Goal: Task Accomplishment & Management: Manage account settings

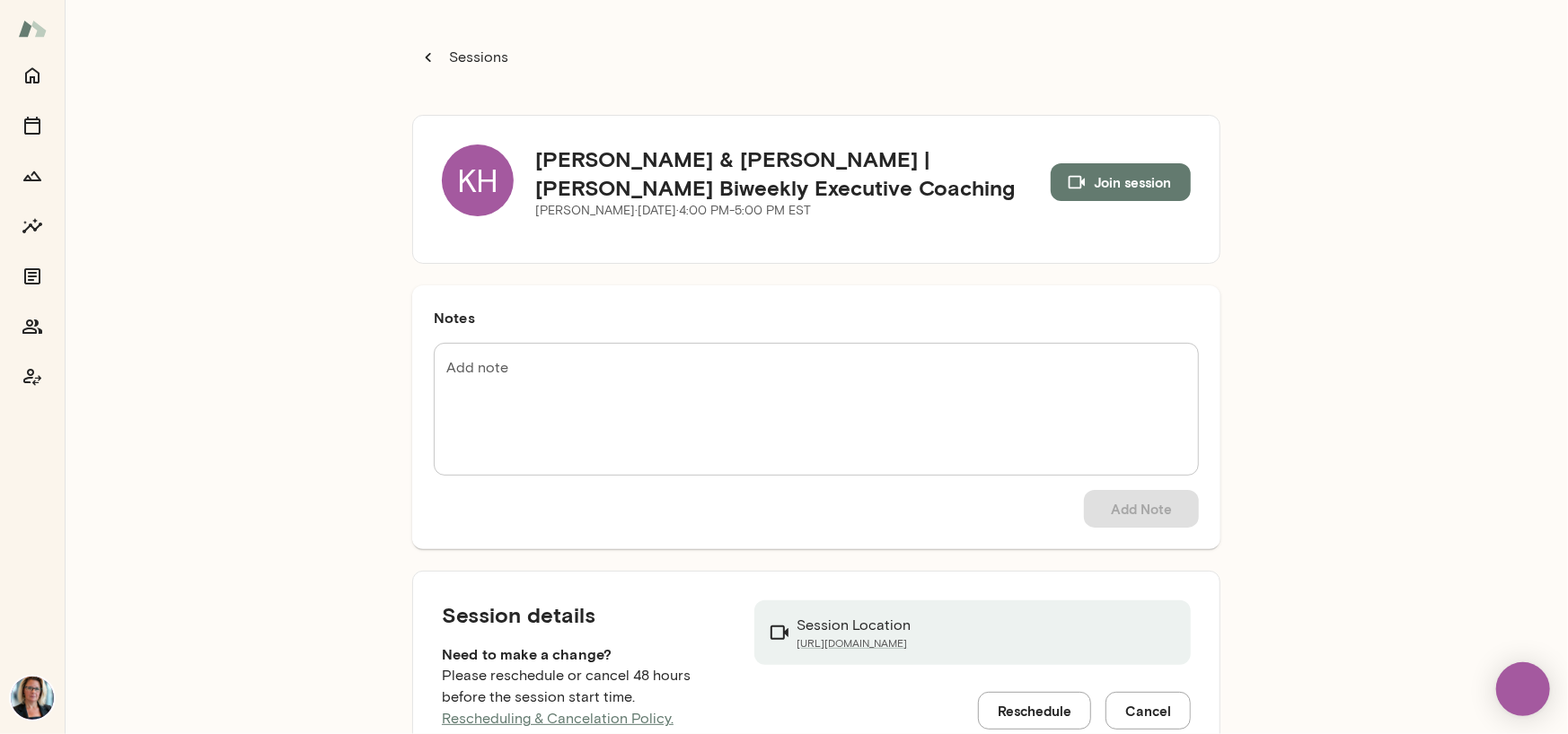
click at [446, 185] on div "KH" at bounding box center [477, 180] width 72 height 72
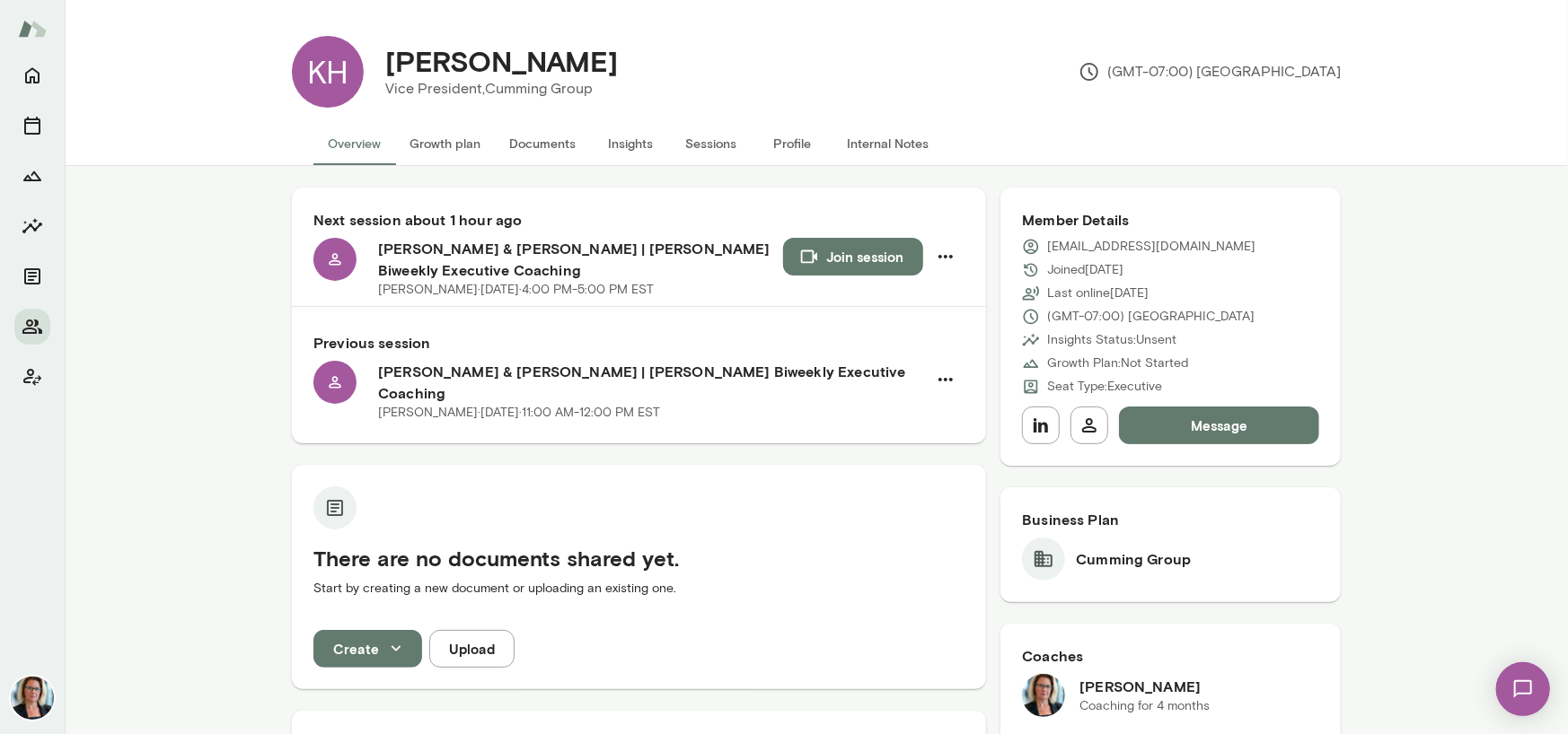
click at [700, 143] on button "Sessions" at bounding box center [711, 143] width 81 height 43
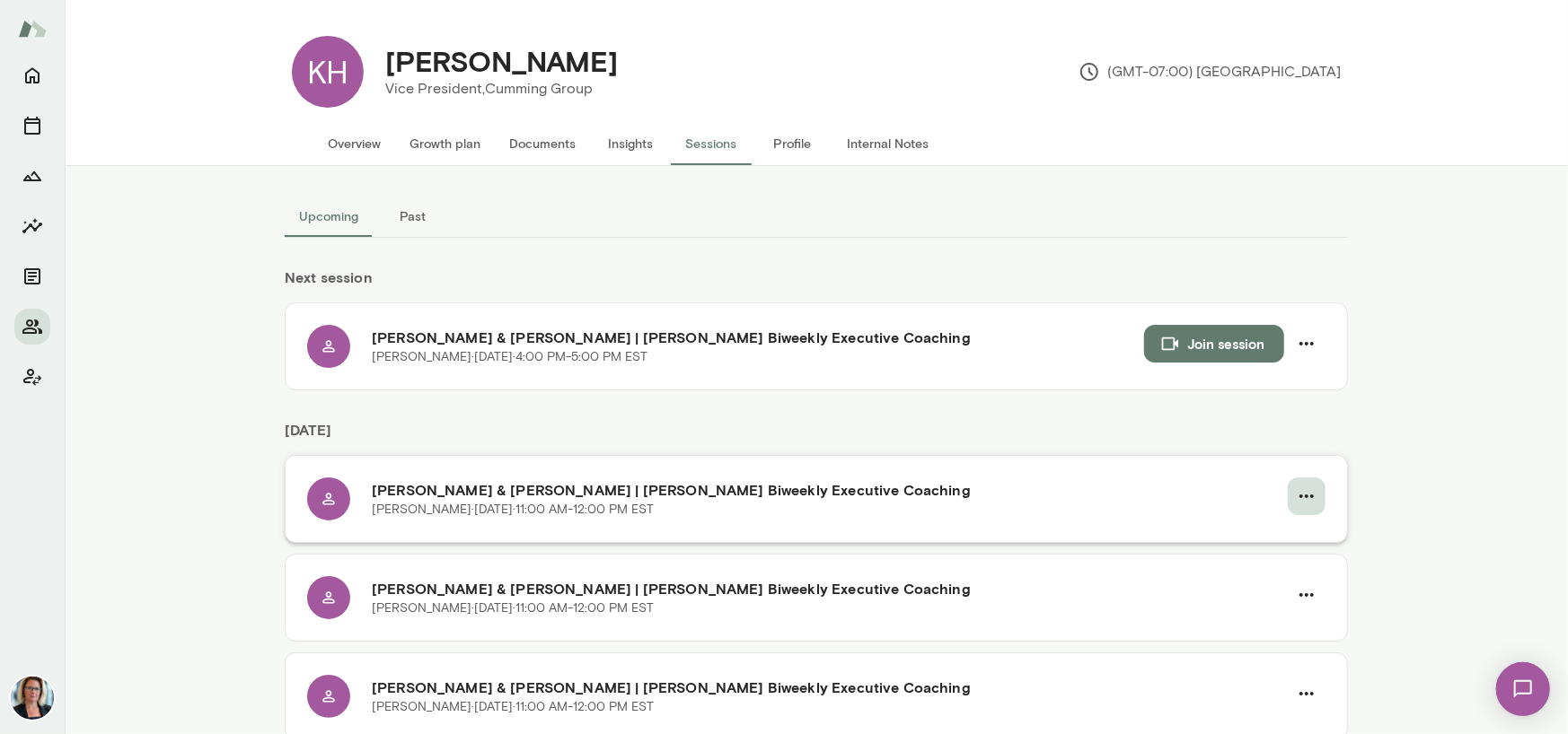
click at [1302, 494] on icon "button" at bounding box center [1306, 495] width 21 height 21
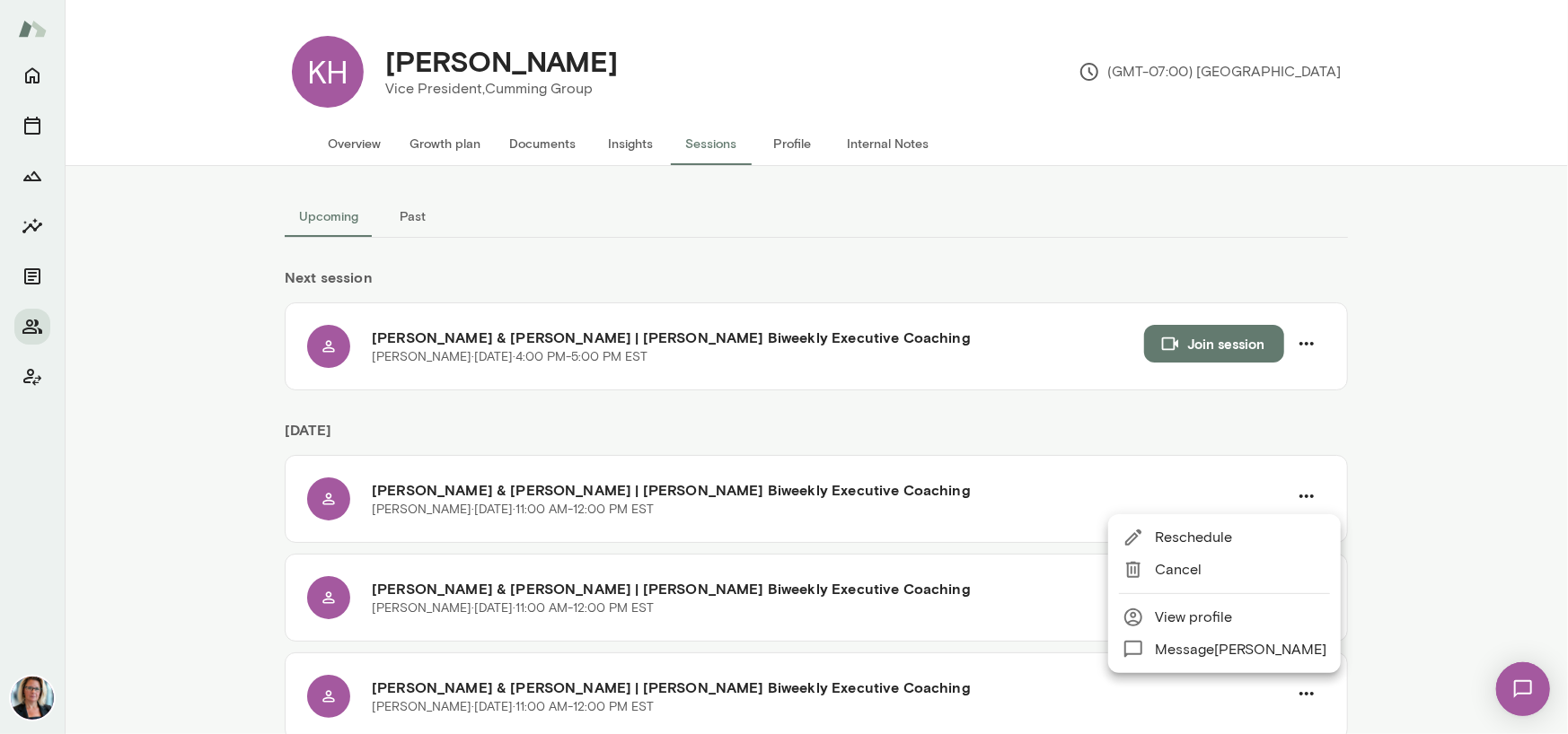
click at [1217, 538] on span "Reschedule" at bounding box center [1240, 537] width 172 height 21
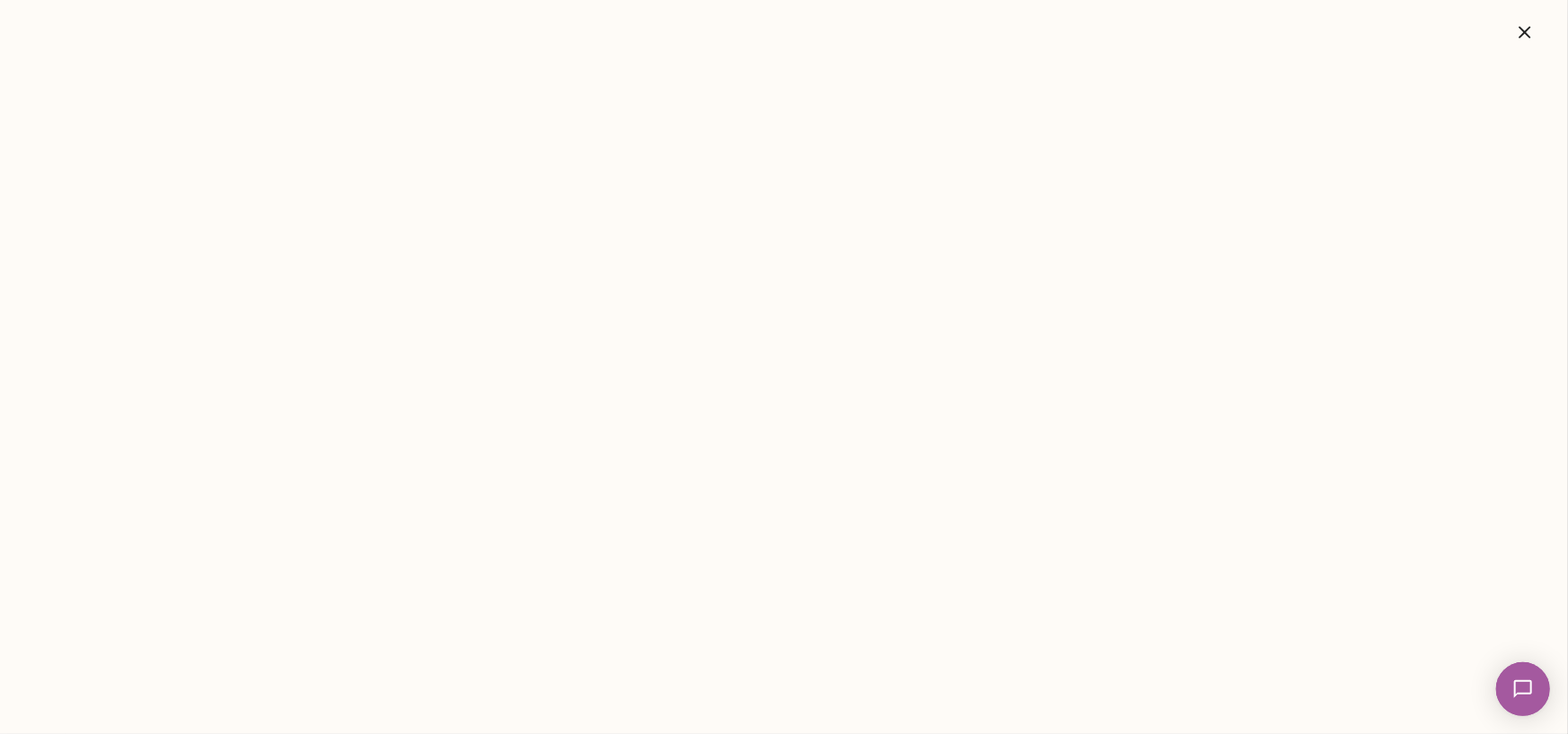
click at [1518, 32] on icon "button" at bounding box center [1524, 31] width 21 height 21
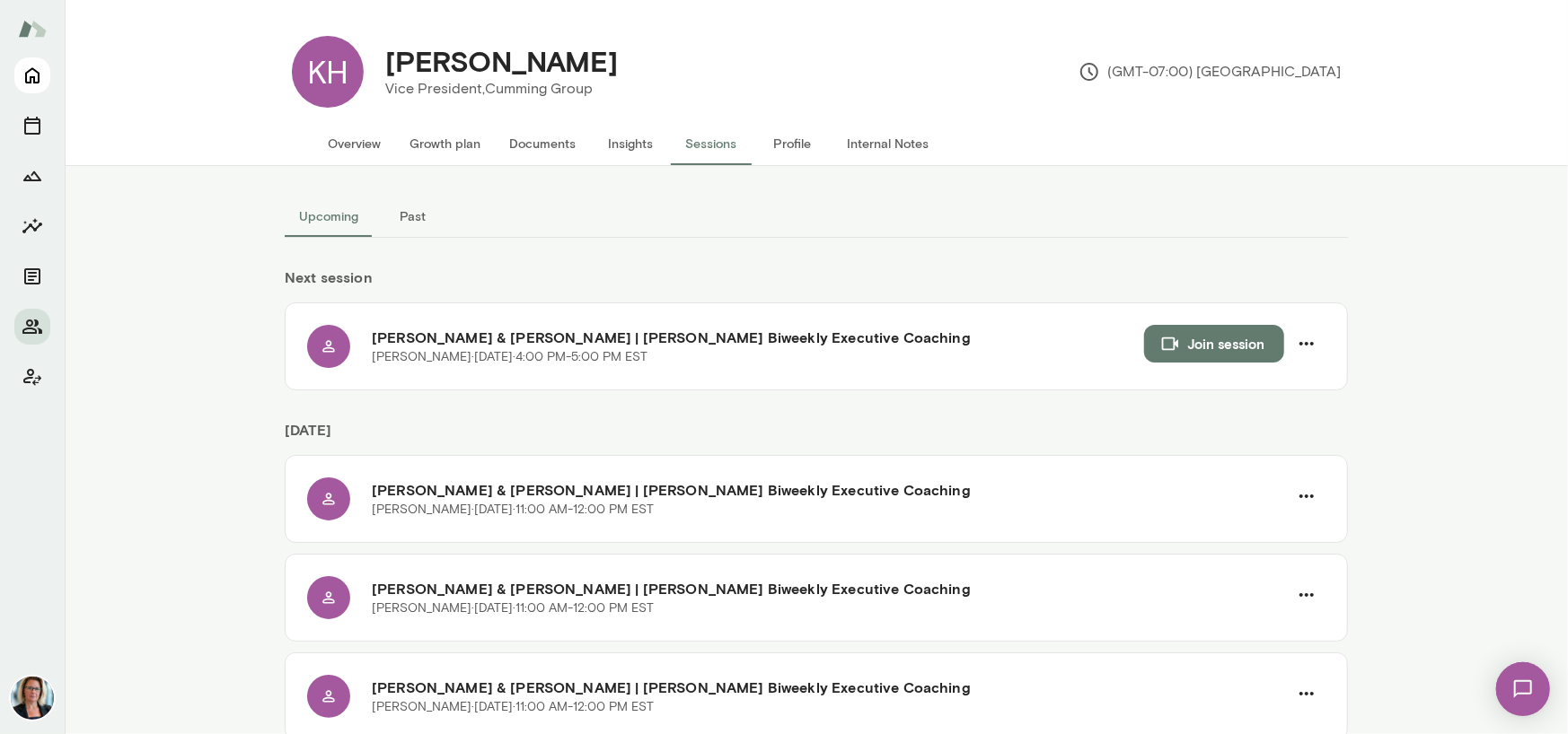
click at [36, 76] on icon "Home" at bounding box center [31, 74] width 21 height 21
